Goal: Check status: Check status

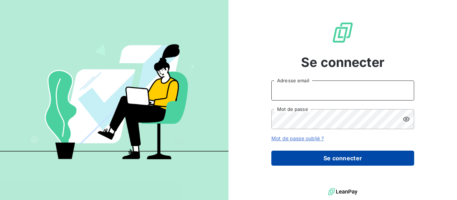
type input "[PERSON_NAME][EMAIL_ADDRESS][DOMAIN_NAME]"
click at [332, 156] on button "Se connecter" at bounding box center [343, 157] width 143 height 15
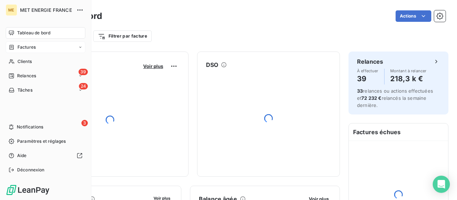
click at [21, 48] on span "Factures" at bounding box center [27, 47] width 18 height 6
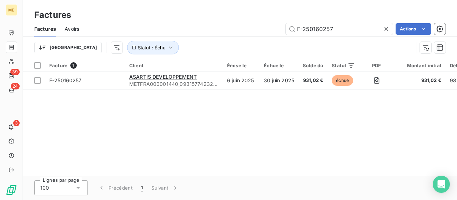
drag, startPoint x: 348, startPoint y: 30, endPoint x: 258, endPoint y: 25, distance: 90.5
click at [258, 25] on div "F-250160257 Actions" at bounding box center [267, 28] width 358 height 11
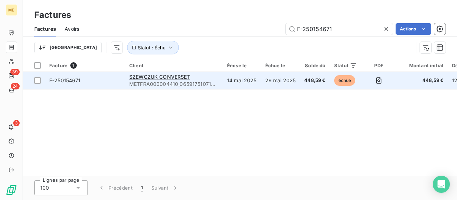
type input "F-250154671"
drag, startPoint x: 173, startPoint y: 72, endPoint x: 170, endPoint y: 74, distance: 3.9
click at [172, 73] on td "SZEWCZUK CONVERSET METFRA000004410_06591751071446-CA1" at bounding box center [174, 80] width 98 height 17
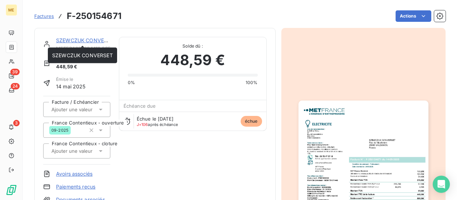
click at [94, 40] on link "SZEWCZUK CONVERSET" at bounding box center [86, 40] width 61 height 6
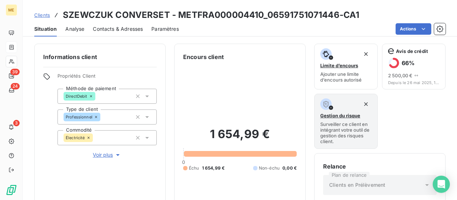
click at [123, 32] on span "Contacts & Adresses" at bounding box center [118, 28] width 50 height 7
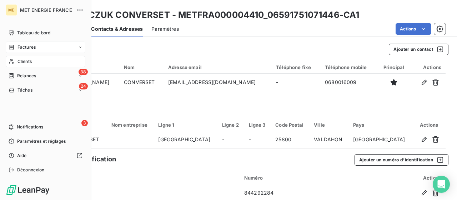
click at [28, 46] on span "Factures" at bounding box center [27, 47] width 18 height 6
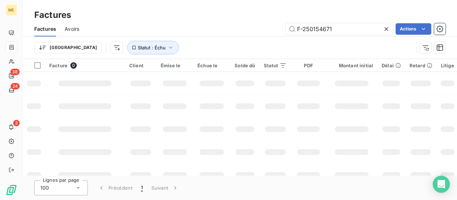
drag, startPoint x: 299, startPoint y: 28, endPoint x: 257, endPoint y: 30, distance: 41.5
click at [257, 30] on div "F-250154671 Actions" at bounding box center [267, 28] width 358 height 11
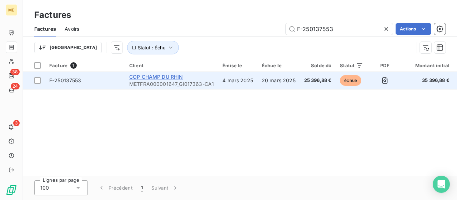
type input "F-250137553"
click at [142, 74] on span "COP CHAMP DU RHIN" at bounding box center [156, 77] width 54 height 6
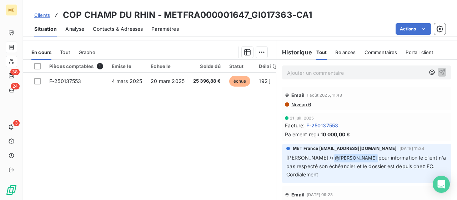
click at [229, 125] on div "Pièces comptables 1 Émise le Échue le Solde dû Statut Délai Retard France Conte…" at bounding box center [149, 129] width 253 height 138
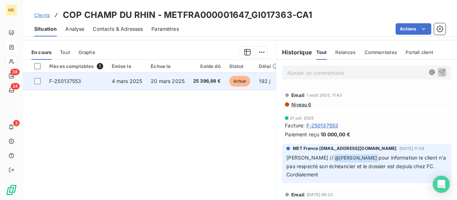
click at [69, 79] on span "F-250137553" at bounding box center [65, 81] width 32 height 6
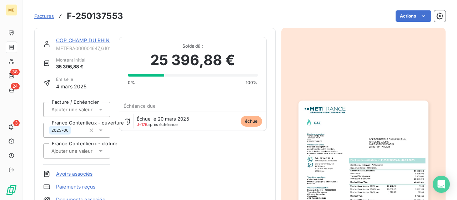
click at [359, 123] on img "button" at bounding box center [364, 192] width 130 height 184
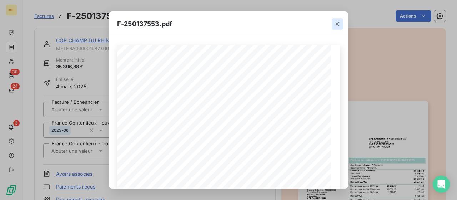
click at [339, 23] on icon "button" at bounding box center [337, 23] width 7 height 7
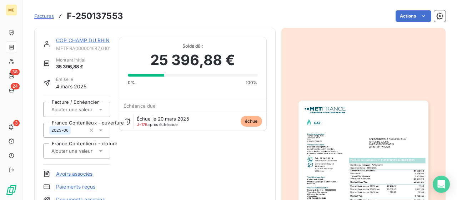
click at [82, 41] on link "COP CHAMP DU RHIN" at bounding box center [83, 40] width 54 height 6
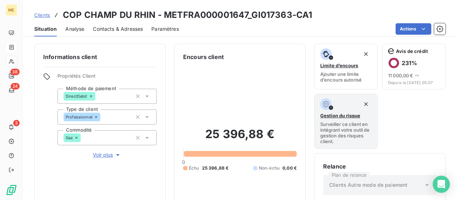
click at [116, 28] on span "Contacts & Adresses" at bounding box center [118, 28] width 50 height 7
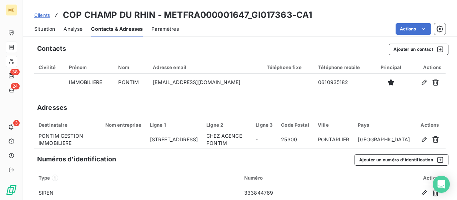
scroll to position [13, 0]
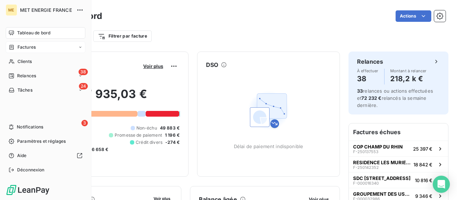
click at [37, 48] on div "Factures" at bounding box center [46, 46] width 80 height 11
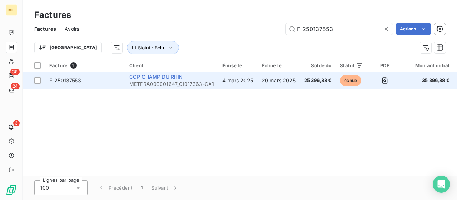
click at [153, 76] on span "COP CHAMP DU RHIN" at bounding box center [156, 77] width 54 height 6
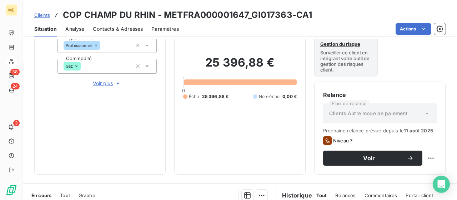
scroll to position [143, 0]
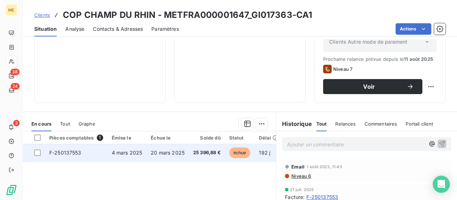
click at [69, 152] on span "F-250137553" at bounding box center [65, 152] width 32 height 6
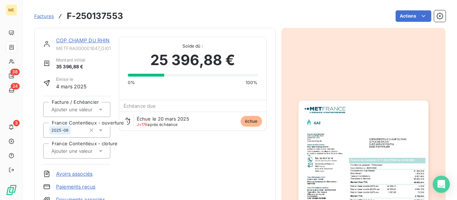
click at [349, 136] on img "button" at bounding box center [364, 192] width 130 height 184
